Goal: Use online tool/utility: Utilize a website feature to perform a specific function

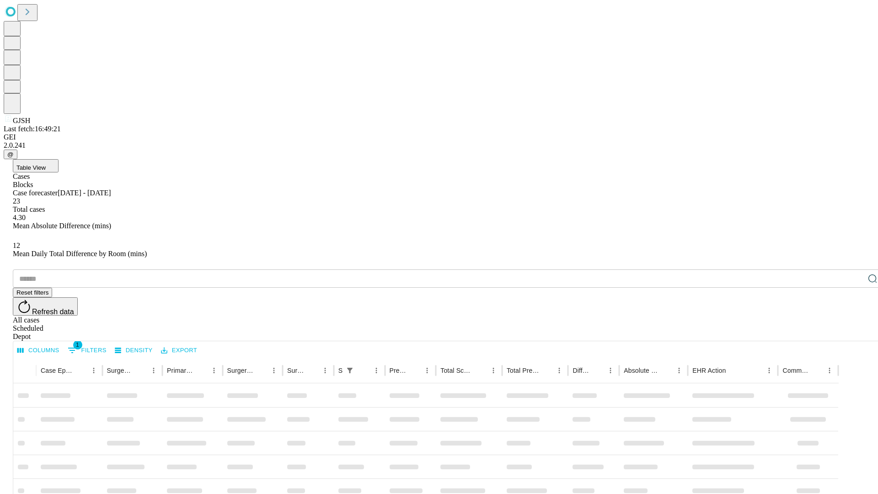
click at [46, 164] on span "Table View" at bounding box center [30, 167] width 29 height 7
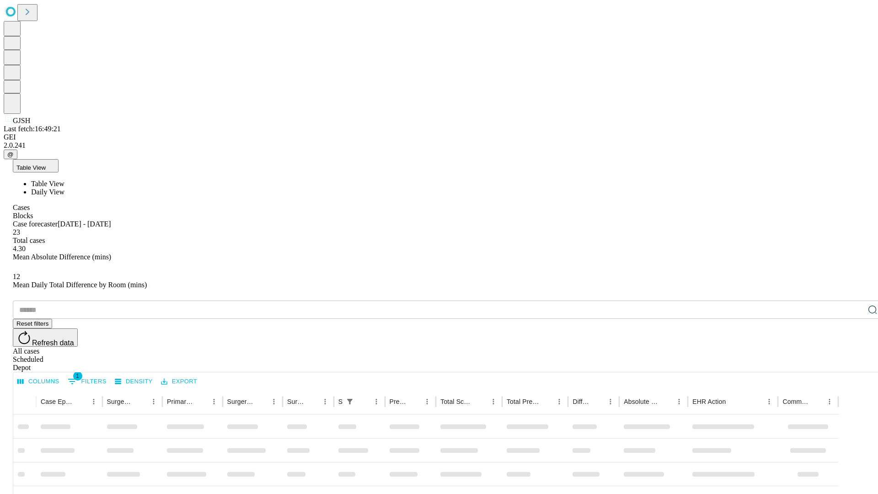
click at [64, 188] on span "Daily View" at bounding box center [47, 192] width 33 height 8
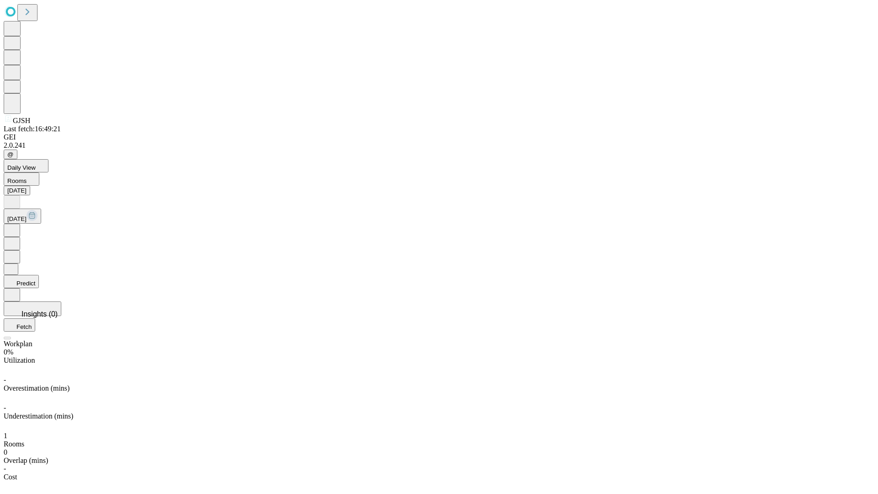
click at [39, 275] on button "Predict" at bounding box center [21, 281] width 35 height 13
